Goal: Find specific page/section: Find specific page/section

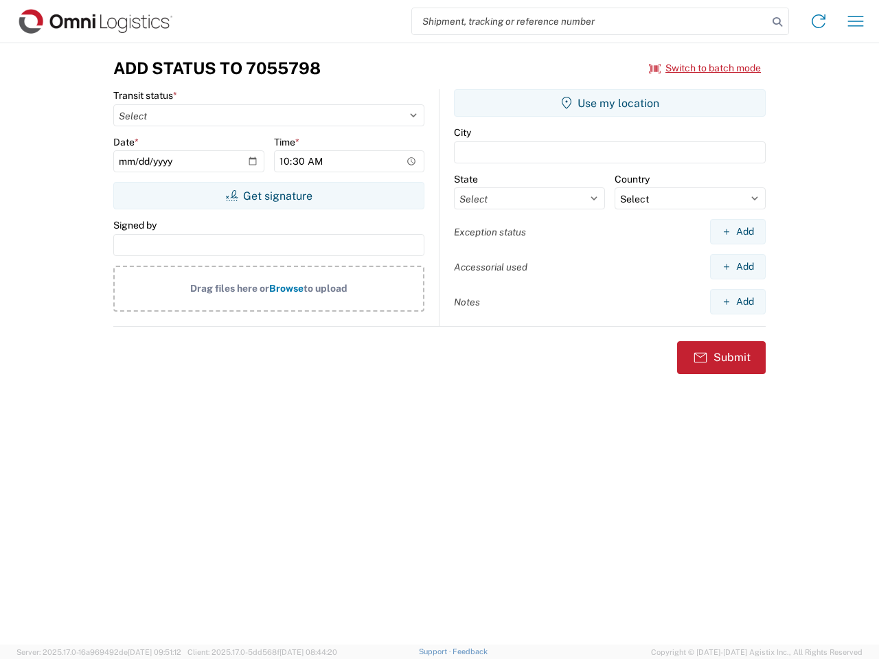
click at [590, 21] on input "search" at bounding box center [590, 21] width 356 height 26
click at [777, 22] on icon at bounding box center [776, 21] width 19 height 19
click at [818, 21] on icon at bounding box center [818, 21] width 22 height 22
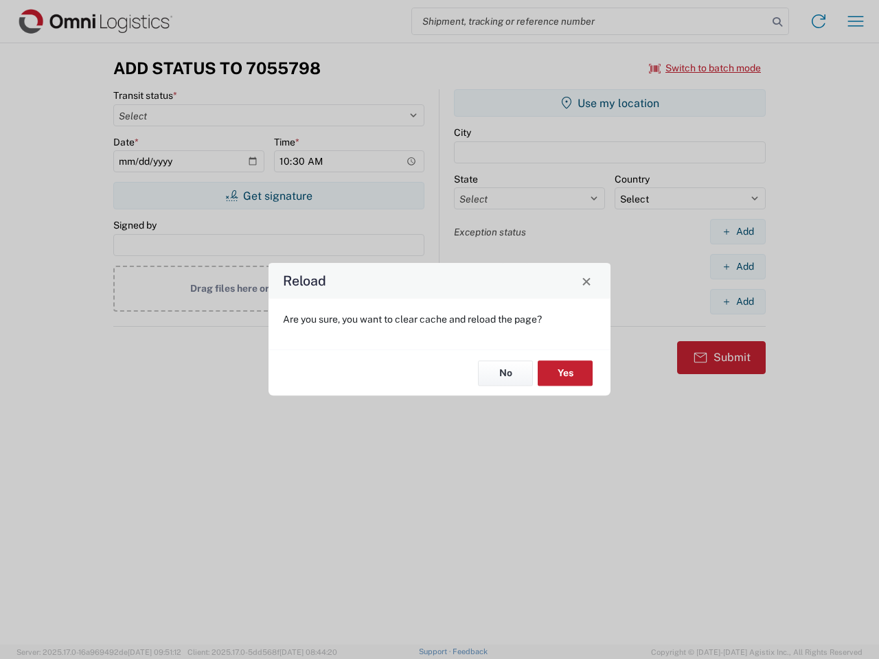
click at [855, 21] on agx-block-ui "Shipment request Shipment tracking Transit update Batch process Add Status to 7…" at bounding box center [439, 329] width 879 height 659
click at [705, 68] on div "Reload Are you sure, you want to clear cache and reload the page? No Yes" at bounding box center [439, 329] width 879 height 659
click at [268, 196] on div "Reload Are you sure, you want to clear cache and reload the page? No Yes" at bounding box center [439, 329] width 879 height 659
click at [609, 103] on div "Reload Are you sure, you want to clear cache and reload the page? No Yes" at bounding box center [439, 329] width 879 height 659
click at [737, 231] on div "Reload Are you sure, you want to clear cache and reload the page? No Yes" at bounding box center [439, 329] width 879 height 659
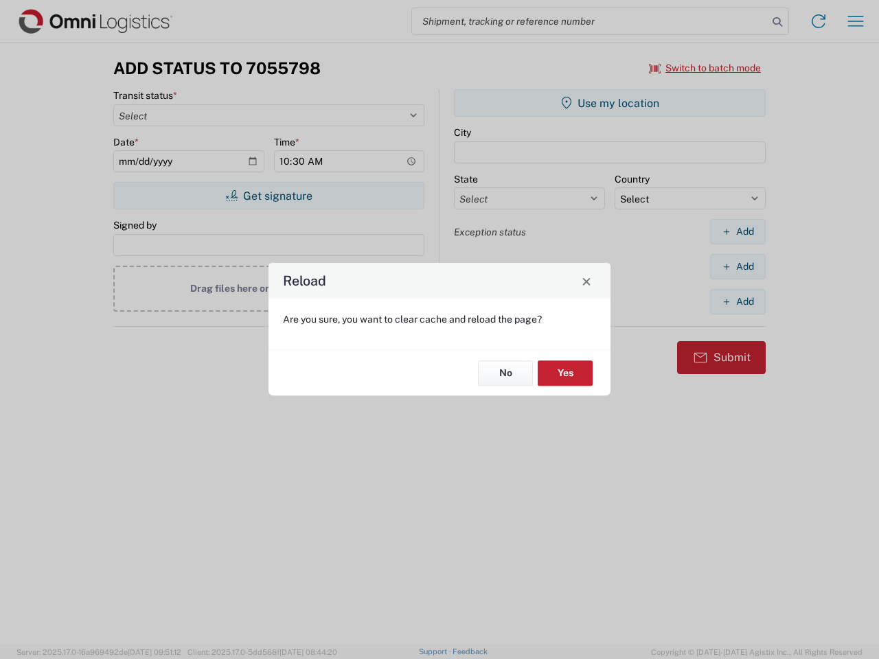
click at [737, 266] on div "Reload Are you sure, you want to clear cache and reload the page? No Yes" at bounding box center [439, 329] width 879 height 659
click at [737, 301] on div "Reload Are you sure, you want to clear cache and reload the page? No Yes" at bounding box center [439, 329] width 879 height 659
